Goal: Use online tool/utility: Use online tool/utility

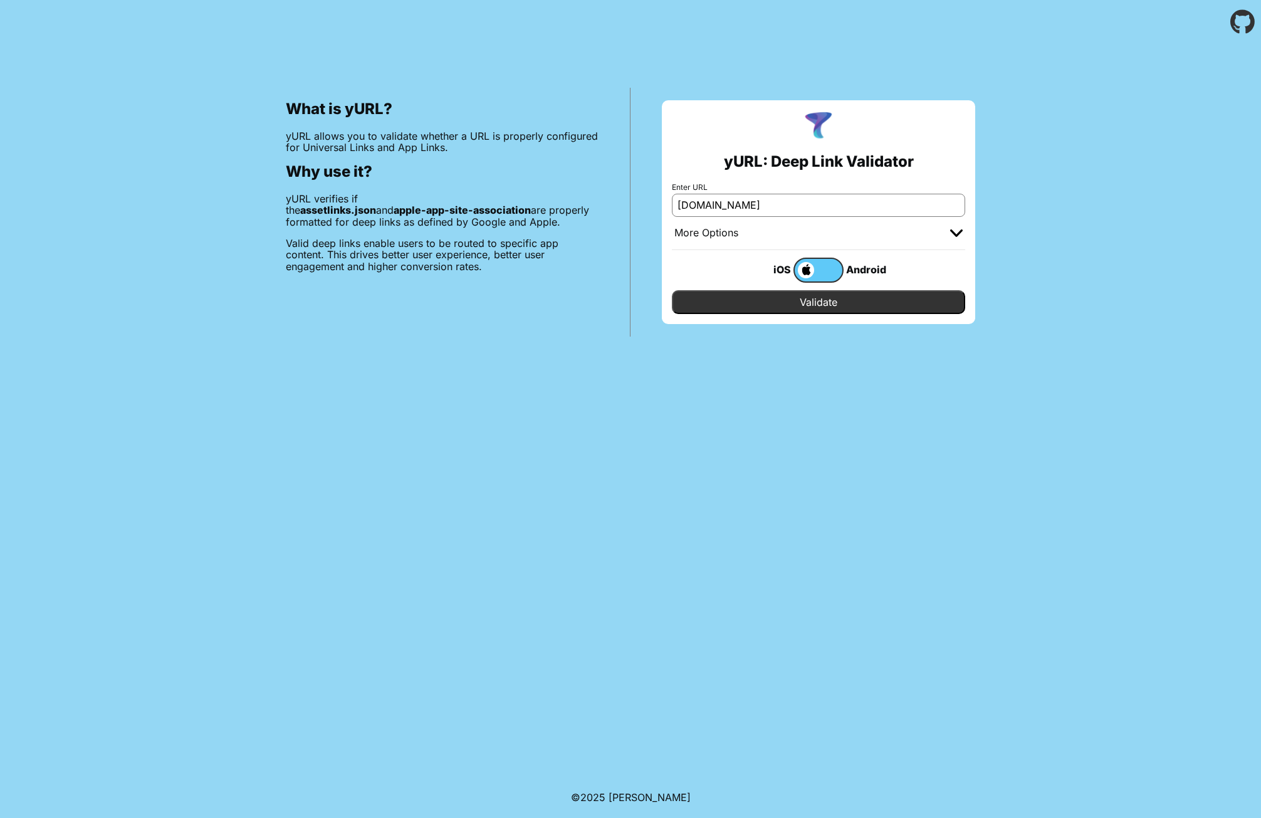
type input "[DOMAIN_NAME]"
click at [770, 301] on input "Validate" at bounding box center [818, 302] width 293 height 24
click at [797, 268] on span at bounding box center [804, 270] width 19 height 16
click at [0, 0] on input "checkbox" at bounding box center [0, 0] width 0 height 0
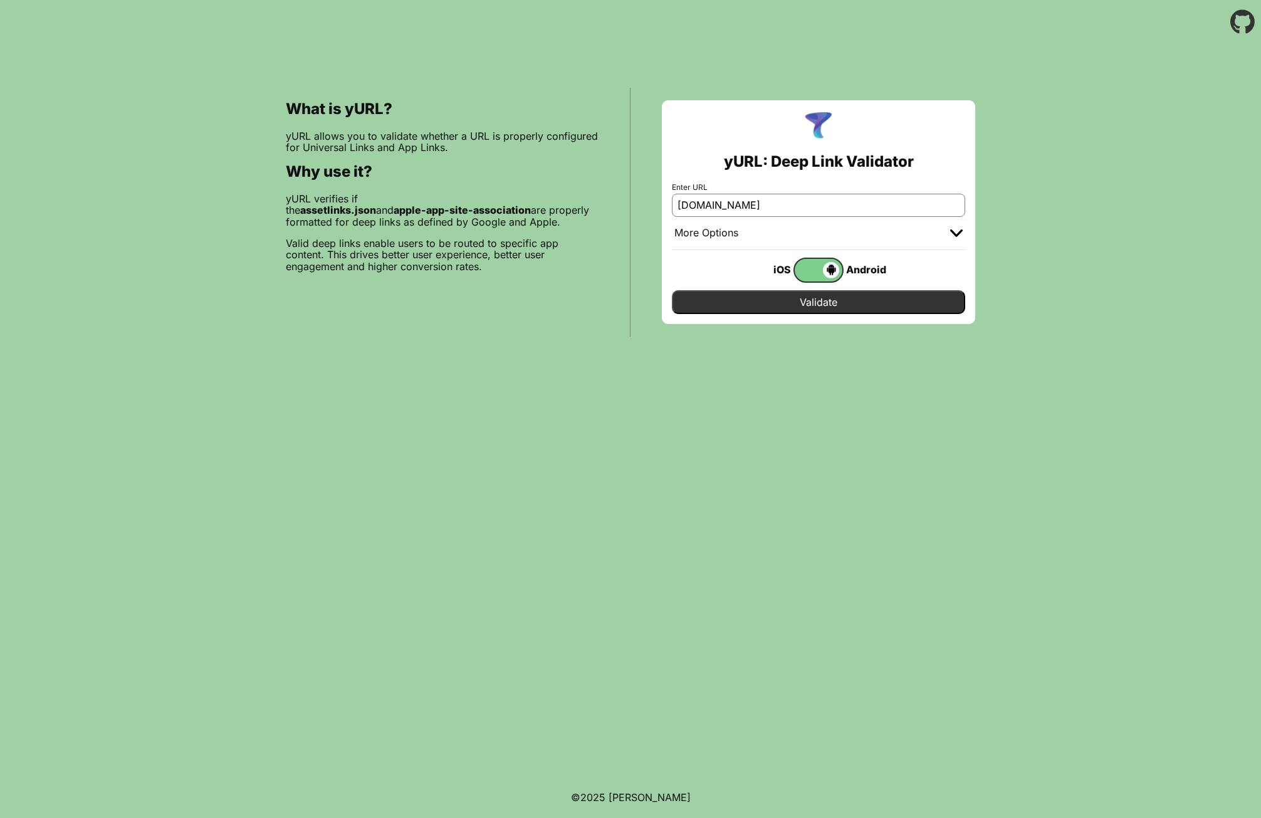
click at [797, 268] on span at bounding box center [817, 270] width 45 height 16
click at [0, 0] on input "checkbox" at bounding box center [0, 0] width 0 height 0
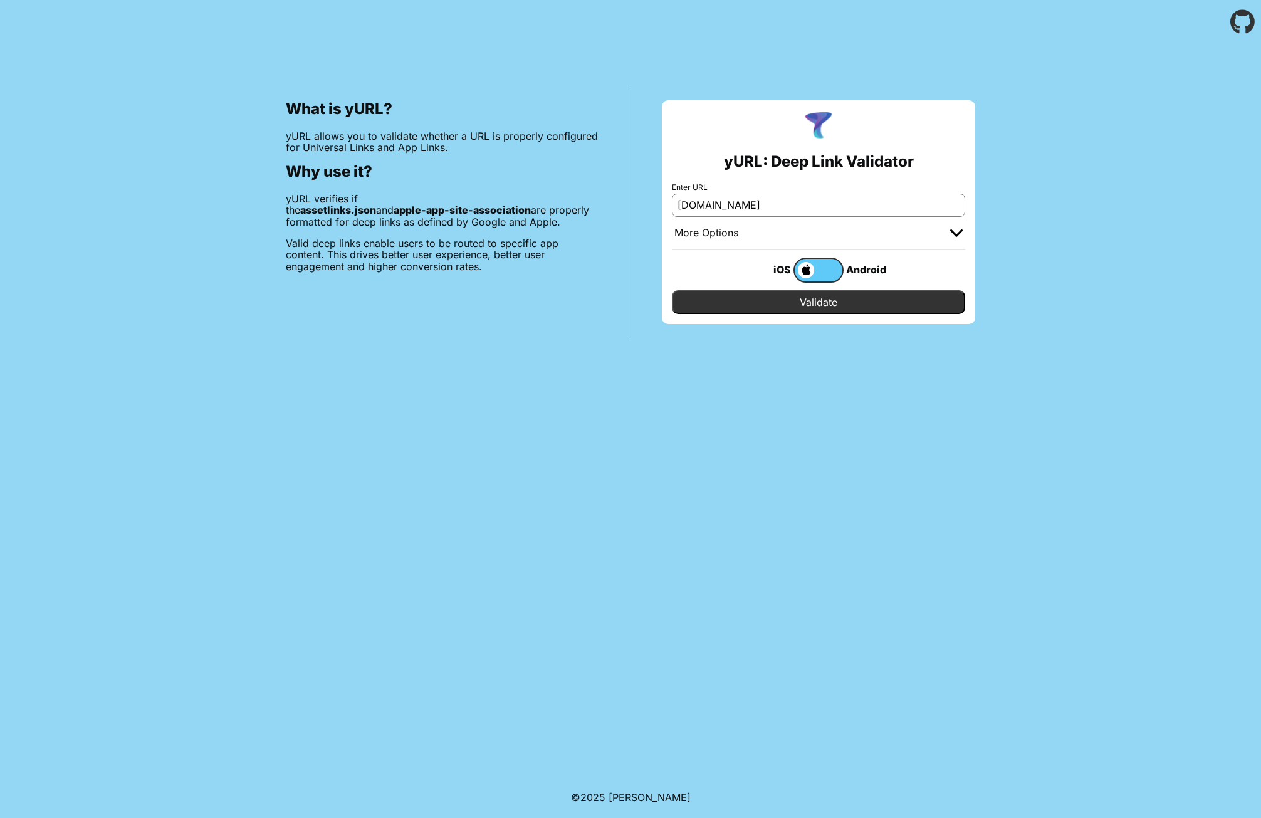
click at [774, 266] on div "iOS" at bounding box center [769, 269] width 50 height 16
click at [848, 268] on div "Android" at bounding box center [869, 269] width 50 height 16
click at [819, 272] on label at bounding box center [819, 270] width 50 height 25
click at [0, 0] on input "checkbox" at bounding box center [0, 0] width 0 height 0
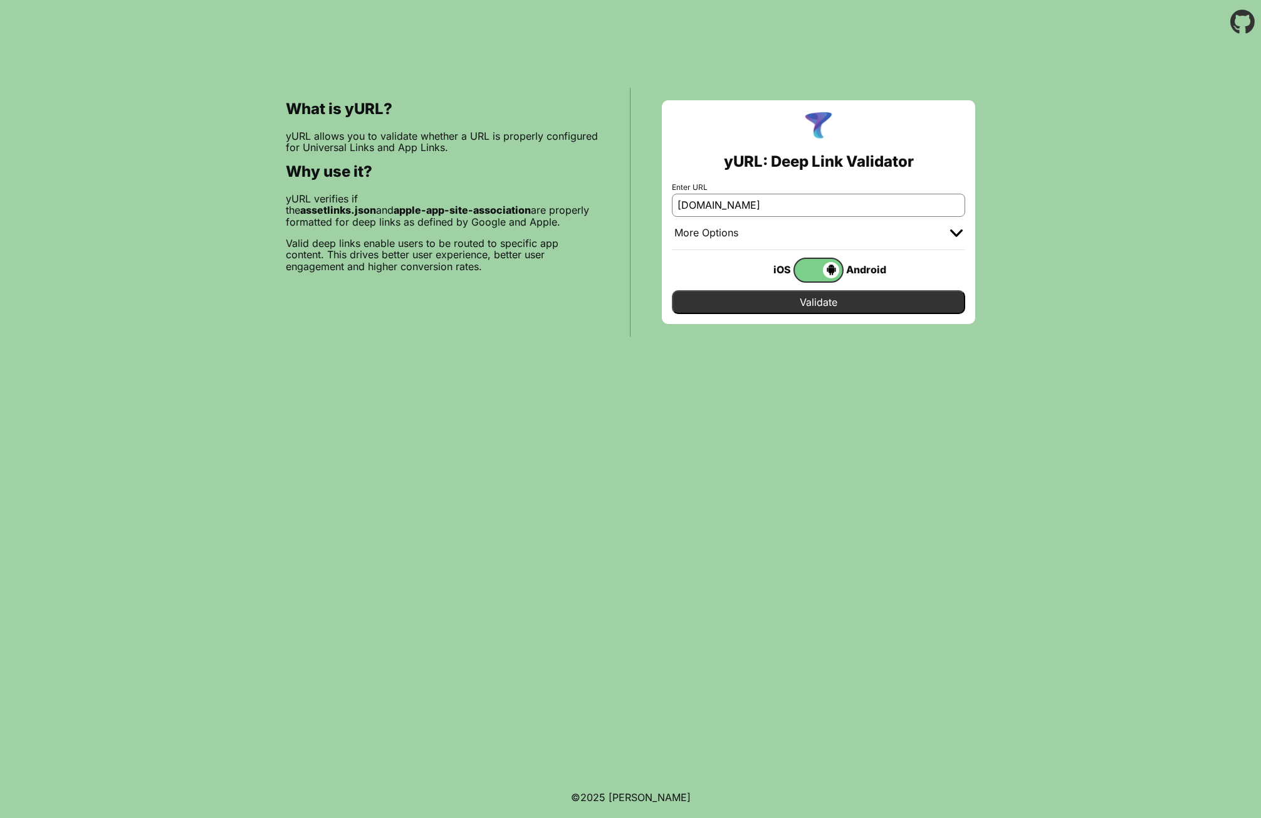
click at [822, 315] on div "yURL: Deep Link Validator Enter URL portal.staging2.myprosperity.com.au More Op…" at bounding box center [818, 212] width 313 height 224
click at [818, 299] on input "Validate" at bounding box center [818, 302] width 293 height 24
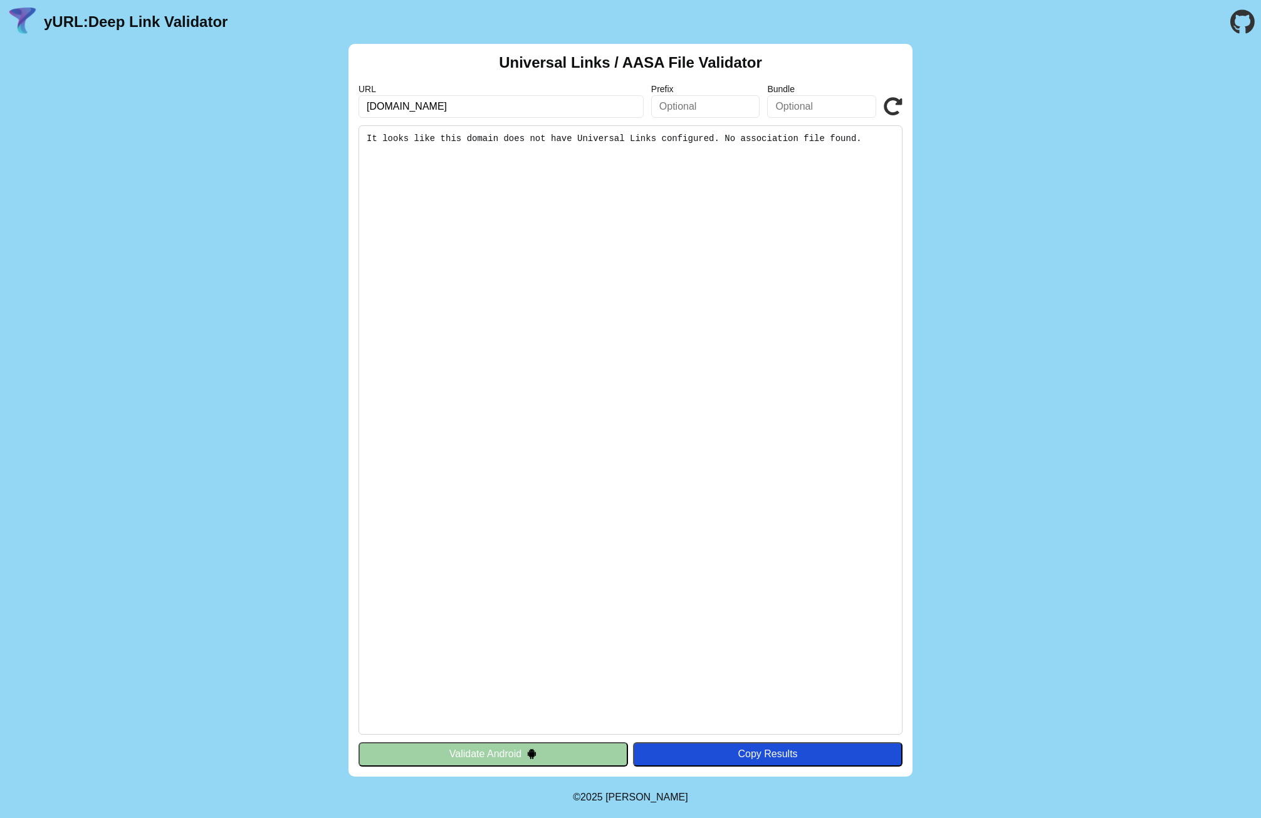
drag, startPoint x: 677, startPoint y: 137, endPoint x: 803, endPoint y: 260, distance: 176.0
click at [803, 260] on pre "It looks like this domain does not have Universal Links configured. No associat…" at bounding box center [631, 429] width 544 height 609
click at [802, 260] on pre "It looks like this domain does not have Universal Links configured. No associat…" at bounding box center [631, 429] width 544 height 609
